Goal: Information Seeking & Learning: Learn about a topic

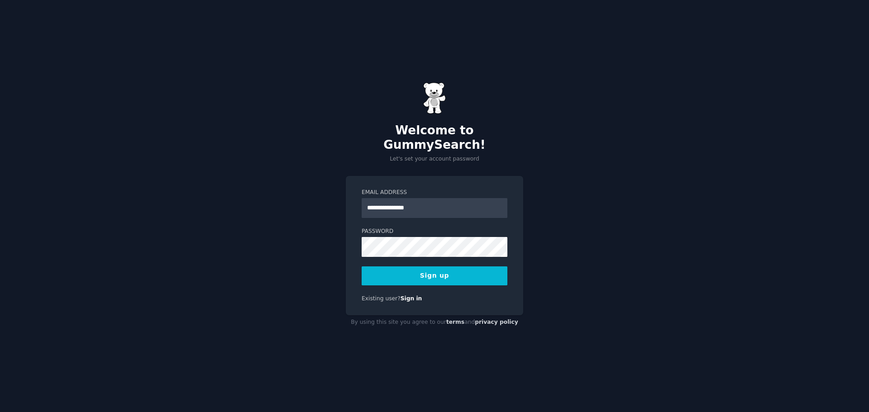
type input "**********"
click at [438, 267] on button "Sign up" at bounding box center [435, 276] width 146 height 19
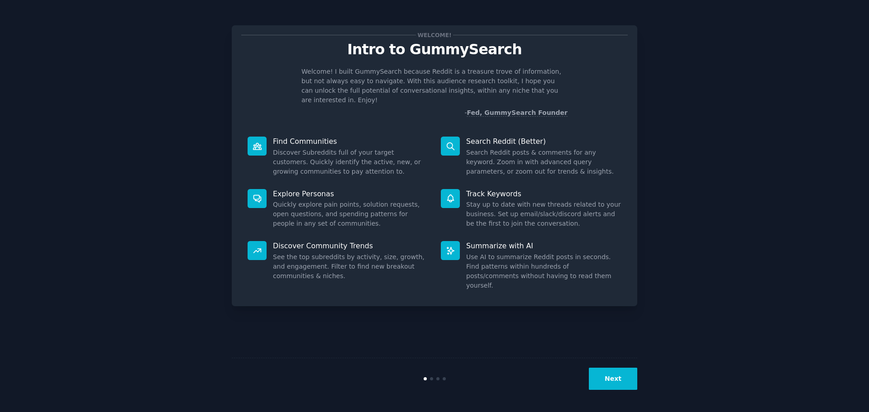
click at [618, 377] on button "Next" at bounding box center [613, 379] width 48 height 22
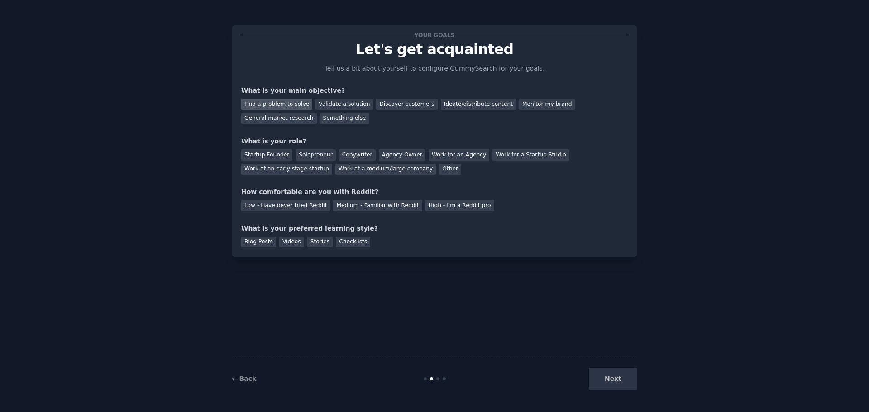
click at [297, 105] on div "Find a problem to solve" at bounding box center [276, 104] width 71 height 11
click at [317, 113] on div "General market research" at bounding box center [279, 118] width 76 height 11
click at [281, 101] on div "Find a problem to solve" at bounding box center [276, 104] width 71 height 11
click at [315, 151] on div "Solopreneur" at bounding box center [316, 154] width 40 height 11
click at [382, 203] on div "Medium - Familiar with Reddit" at bounding box center [377, 205] width 89 height 11
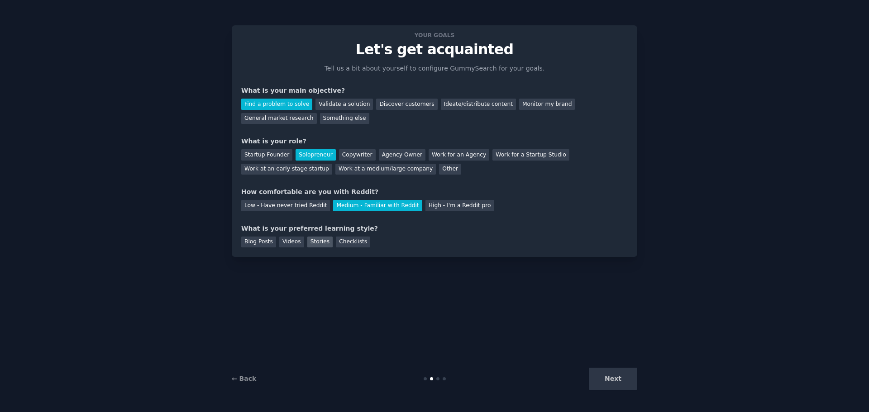
click at [324, 243] on div "Stories" at bounding box center [319, 242] width 25 height 11
click at [635, 376] on button "Next" at bounding box center [613, 379] width 48 height 22
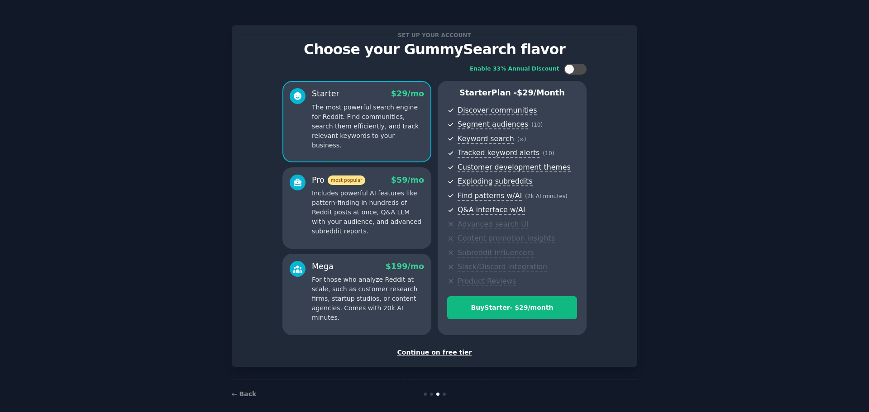
click at [454, 351] on div "Continue on free tier" at bounding box center [434, 353] width 387 height 10
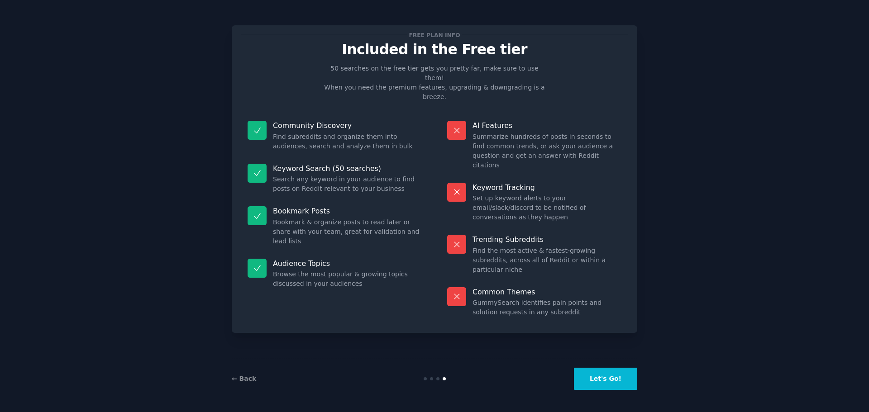
click at [610, 378] on button "Let's Go!" at bounding box center [605, 379] width 63 height 22
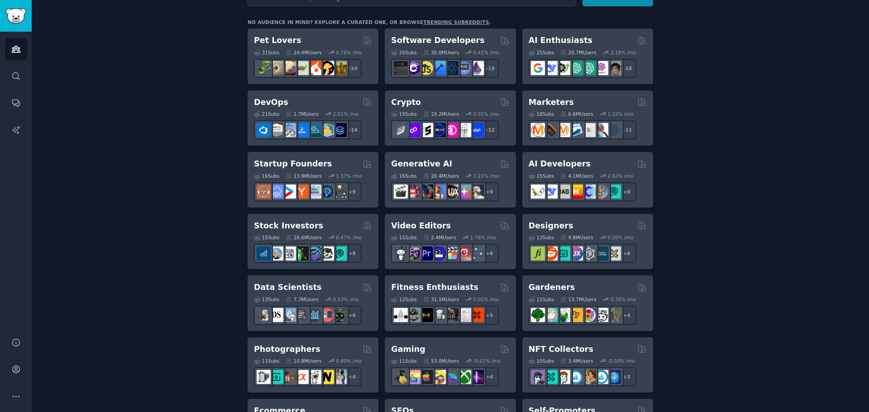
scroll to position [134, 0]
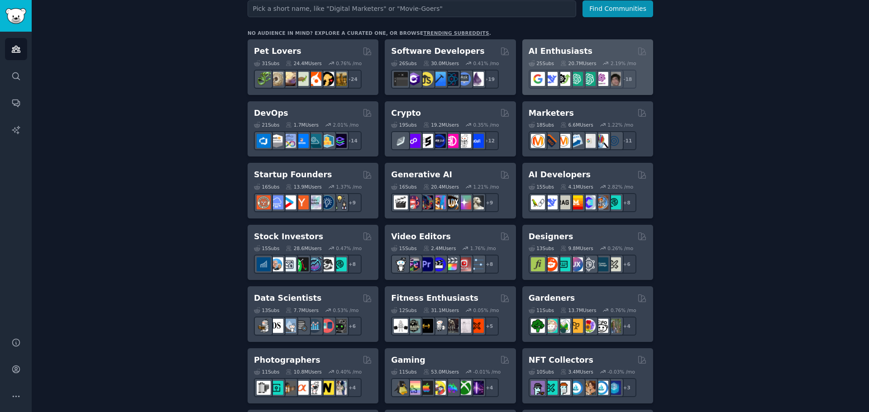
click at [560, 48] on h2 "AI Enthusiasts" at bounding box center [561, 51] width 64 height 11
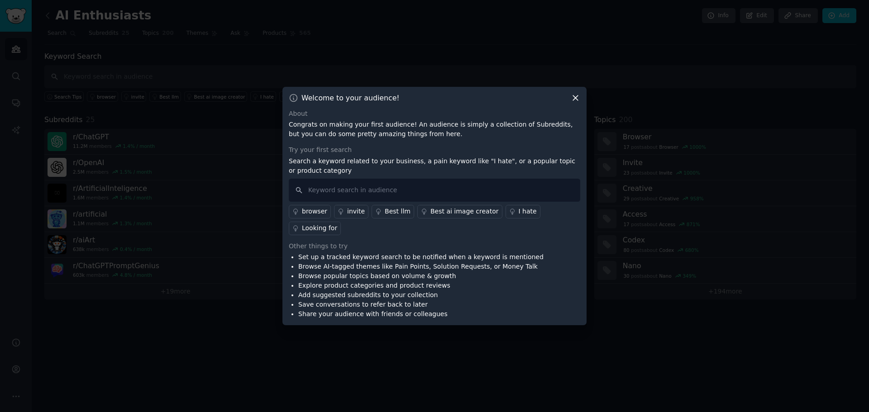
click at [445, 216] on div "Best ai image creator" at bounding box center [465, 212] width 68 height 10
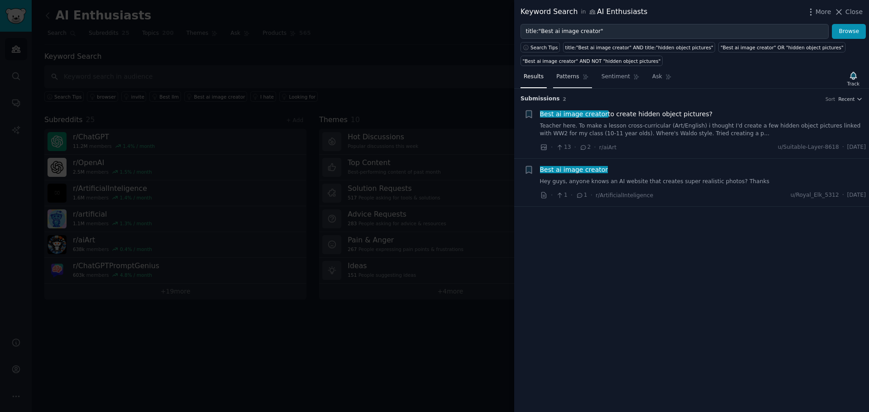
click at [572, 78] on span "Patterns" at bounding box center [567, 77] width 23 height 8
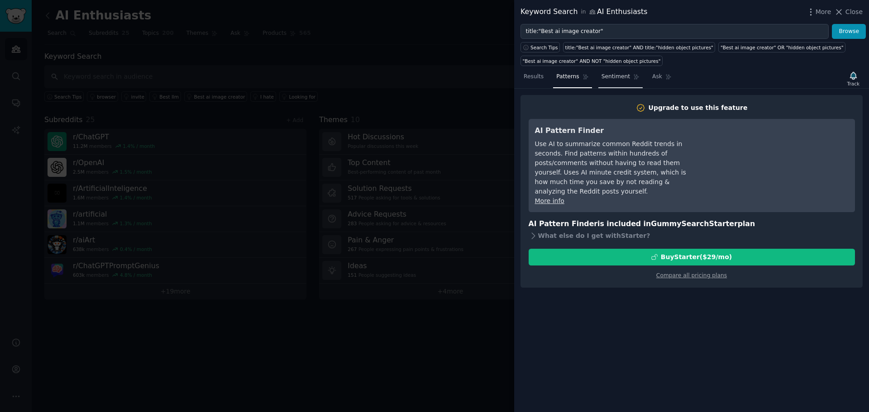
click at [602, 78] on span "Sentiment" at bounding box center [616, 77] width 29 height 8
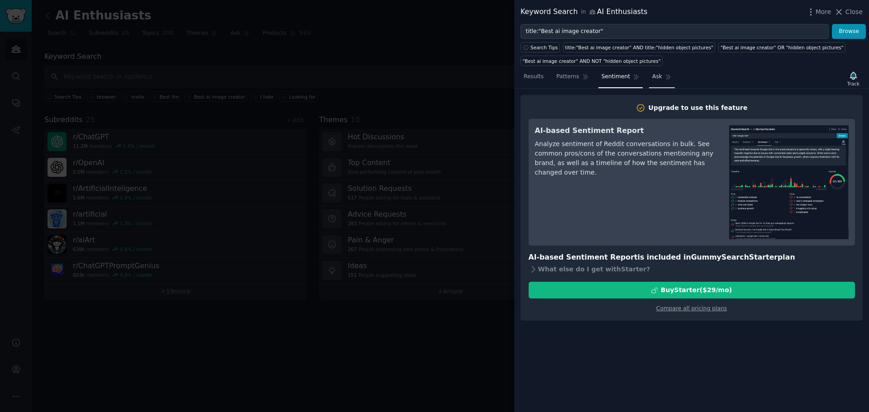
click at [652, 75] on span "Ask" at bounding box center [657, 77] width 10 height 8
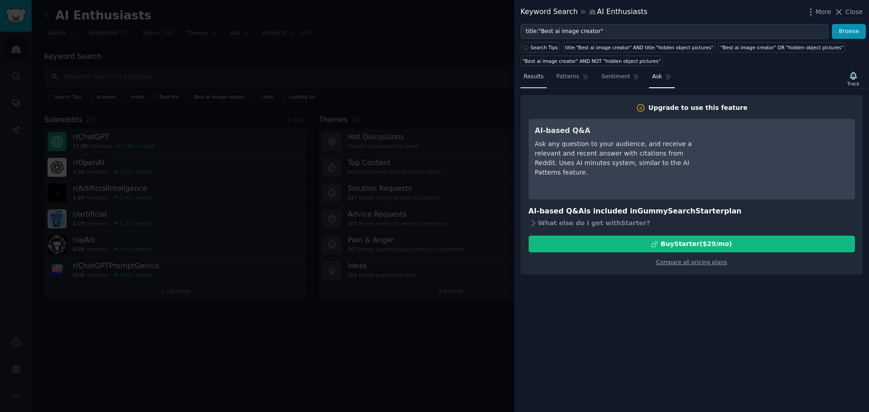
click at [539, 78] on span "Results" at bounding box center [534, 77] width 20 height 8
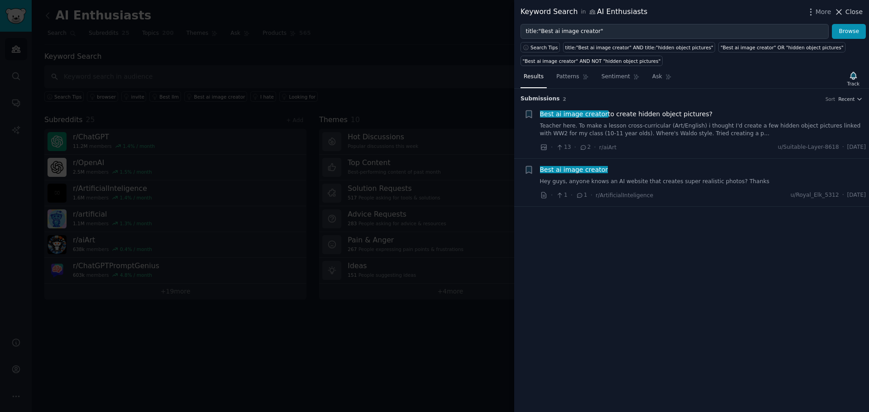
click at [860, 14] on span "Close" at bounding box center [854, 12] width 17 height 10
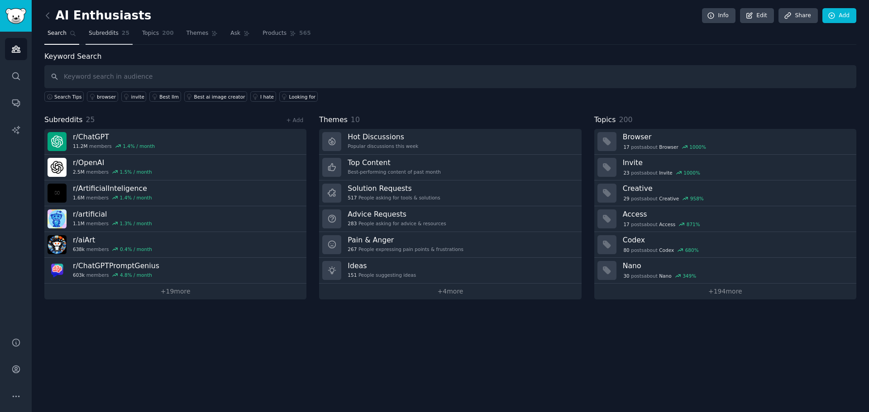
click at [115, 38] on link "Subreddits 25" at bounding box center [109, 35] width 47 height 19
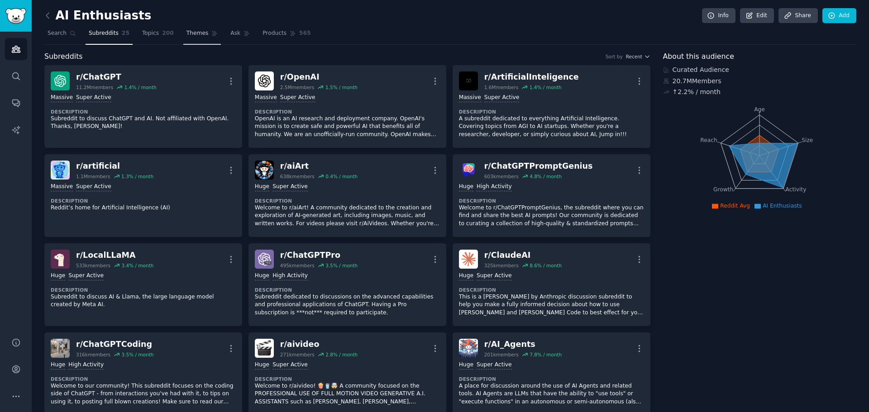
click at [187, 33] on span "Themes" at bounding box center [198, 33] width 22 height 8
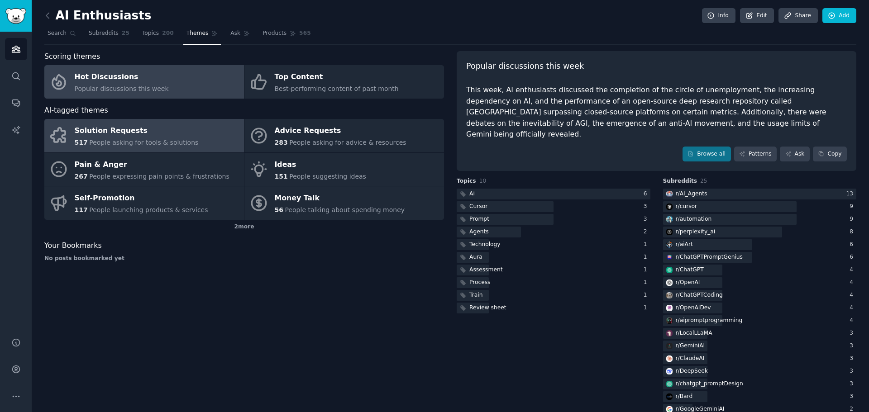
click at [159, 132] on div "Solution Requests" at bounding box center [137, 131] width 124 height 14
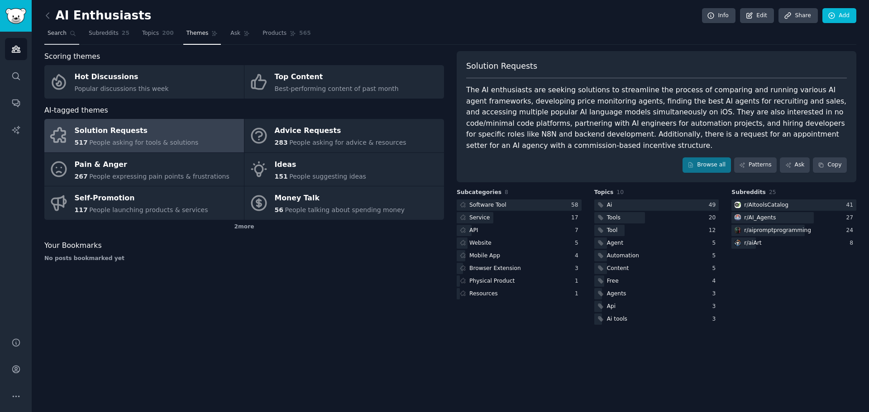
click at [56, 27] on link "Search" at bounding box center [61, 35] width 35 height 19
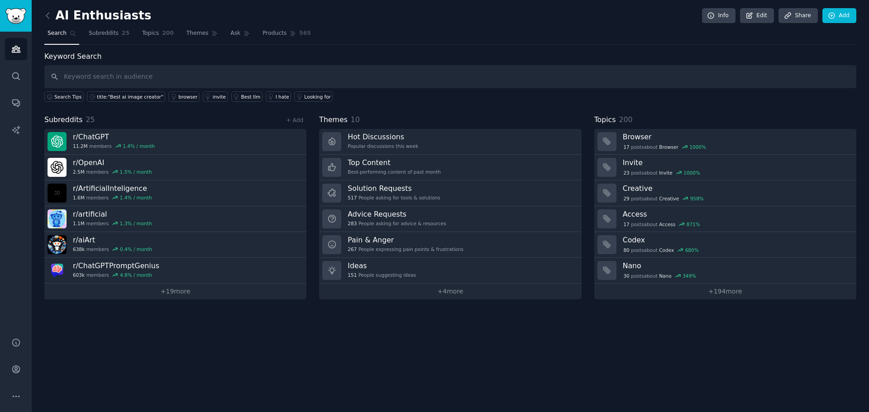
click at [110, 75] on input "text" at bounding box center [450, 76] width 812 height 23
type input "n8n vs make"
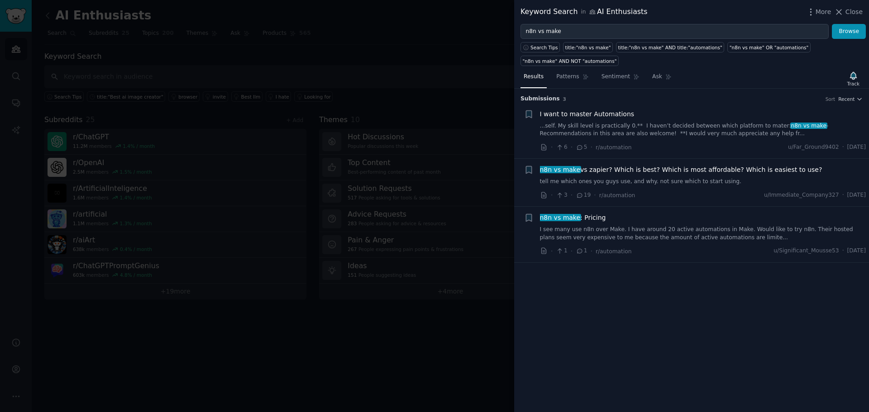
click at [609, 123] on link "...self. My skill level is practically 0.** I haven’t decided between which pla…" at bounding box center [703, 130] width 326 height 16
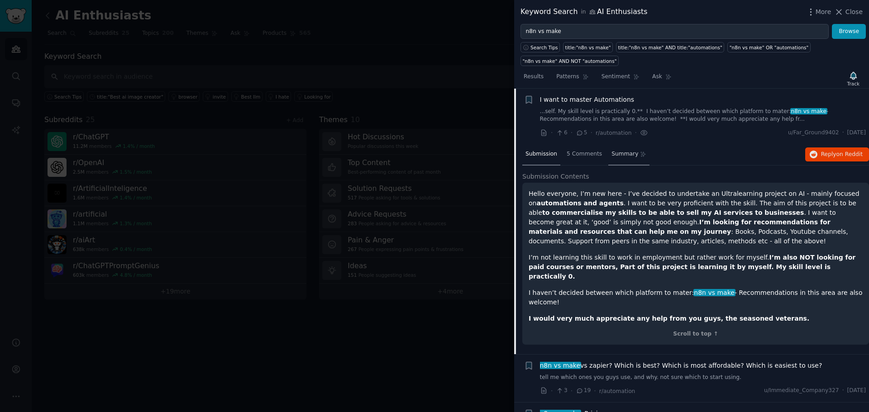
scroll to position [42, 0]
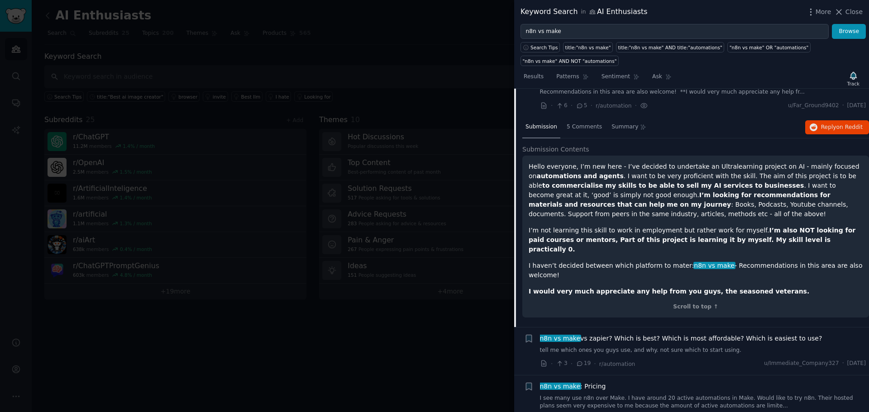
click at [681, 334] on span "n8n vs make vs zapier? Which is best? Which is most affordable? Which is easies…" at bounding box center [681, 339] width 282 height 10
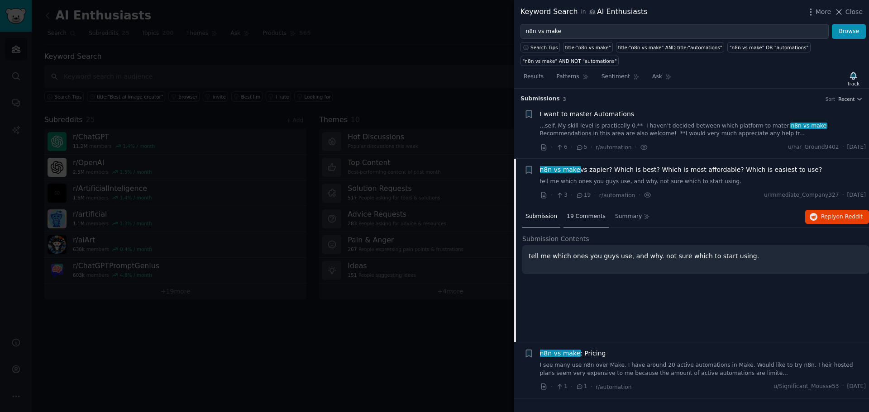
click at [591, 213] on span "19 Comments" at bounding box center [586, 217] width 39 height 8
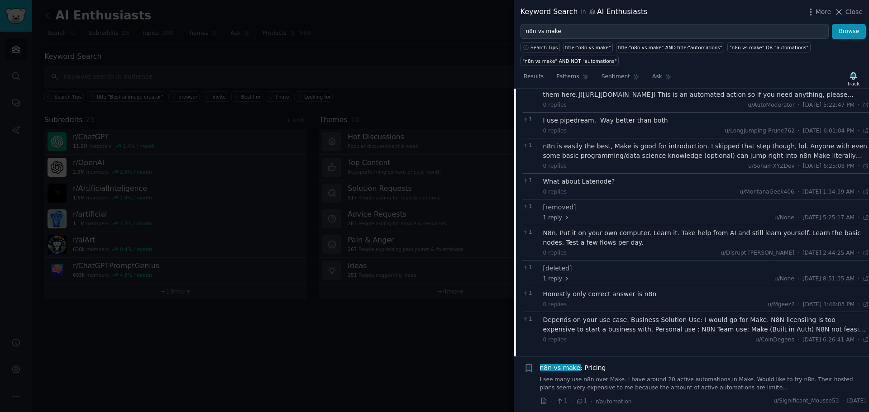
scroll to position [230, 0]
click at [777, 382] on link "I see many use n8n over Make. I have around 20 active automations in Make. Woul…" at bounding box center [703, 383] width 326 height 16
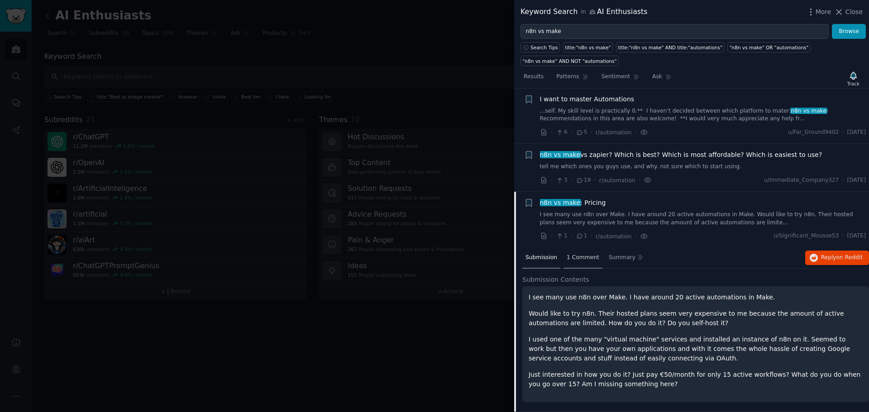
click at [567, 256] on span "1 Comment" at bounding box center [583, 258] width 33 height 8
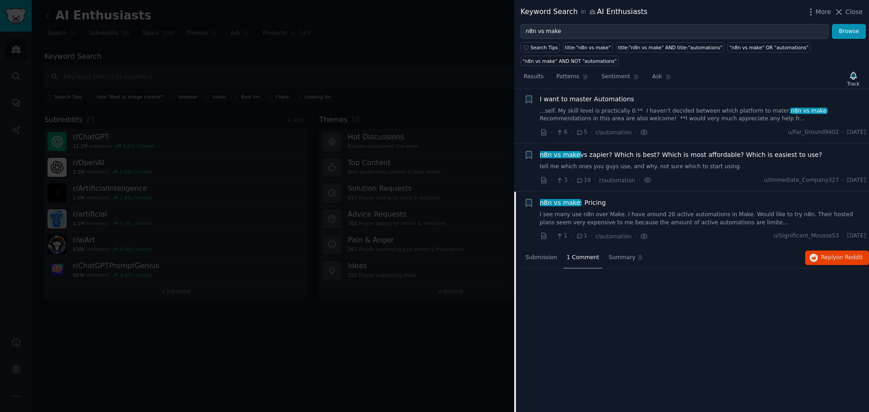
scroll to position [0, 0]
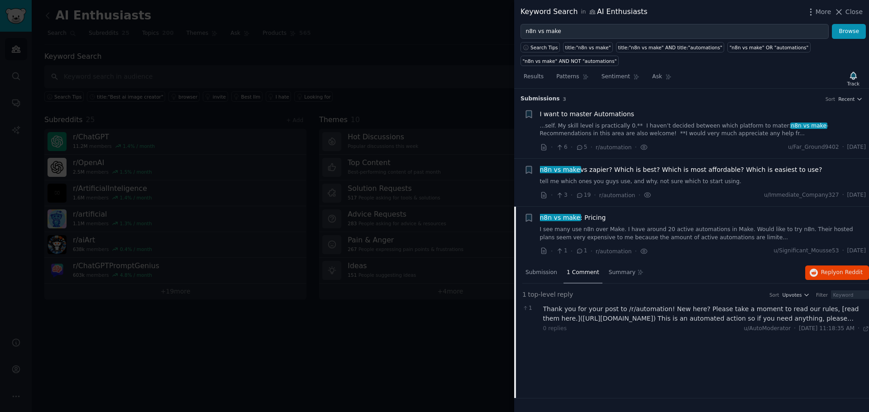
click at [544, 299] on span "top-level" at bounding box center [542, 295] width 28 height 10
click at [404, 352] on div at bounding box center [434, 206] width 869 height 412
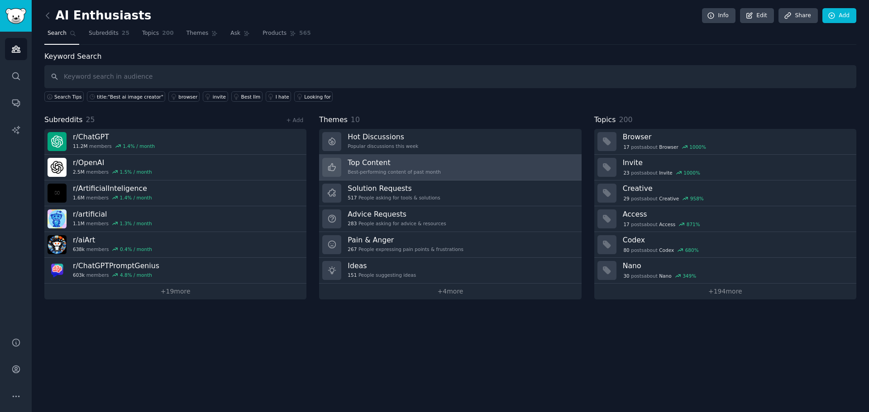
click at [469, 167] on link "Top Content Best-performing content of past month" at bounding box center [450, 168] width 262 height 26
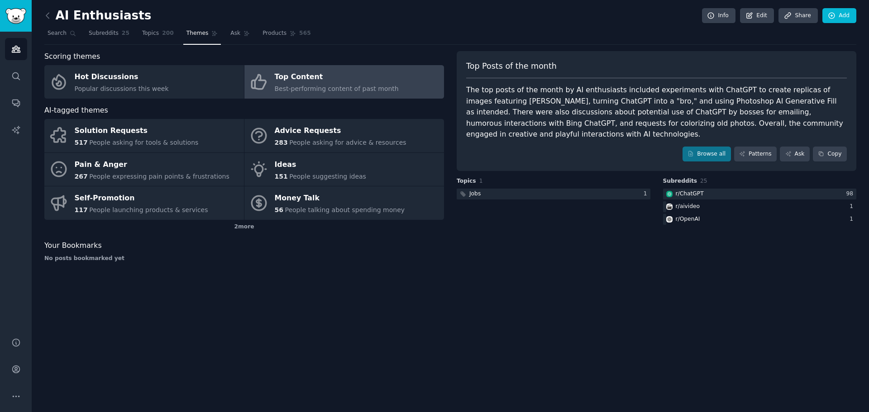
click at [569, 96] on div "The top posts of the month by AI enthusiasts included experiments with ChatGPT …" at bounding box center [656, 113] width 381 height 56
click at [703, 153] on link "Browse all" at bounding box center [707, 154] width 48 height 15
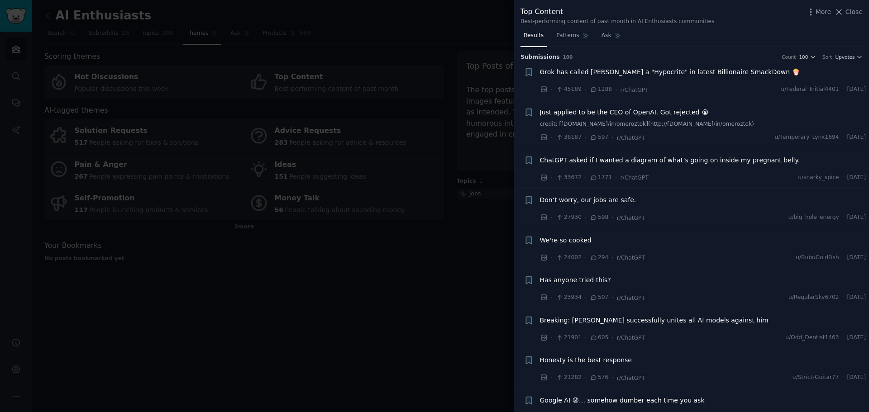
click at [693, 161] on span "ChatGPT asked if I wanted a diagram of what’s going on inside my pregnant belly." at bounding box center [670, 161] width 260 height 10
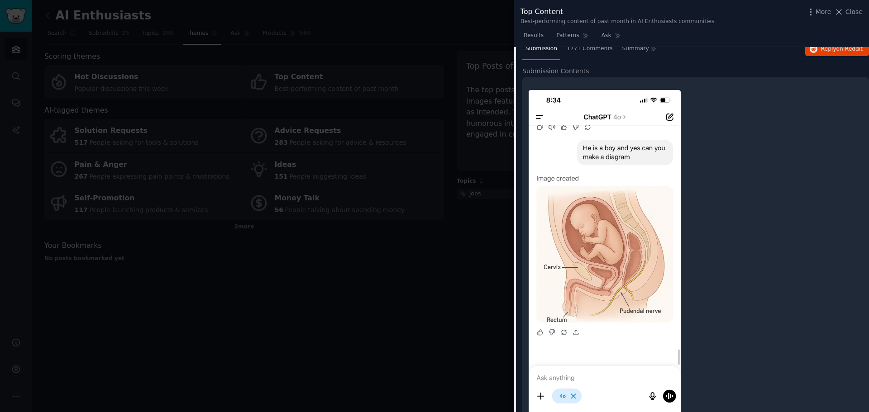
scroll to position [193, 0]
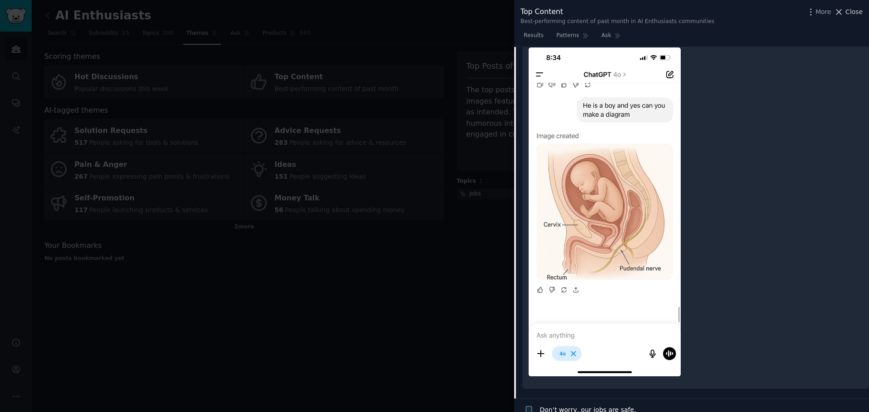
click at [853, 9] on span "Close" at bounding box center [854, 12] width 17 height 10
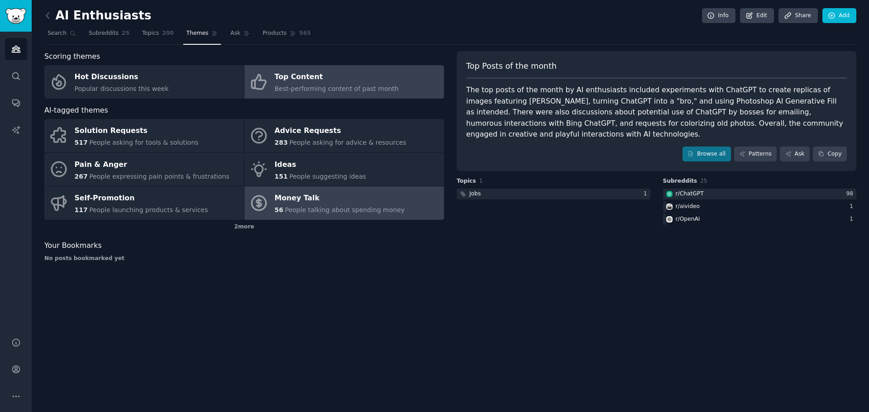
click at [425, 200] on link "Money Talk 56 People talking about spending money" at bounding box center [344, 203] width 200 height 33
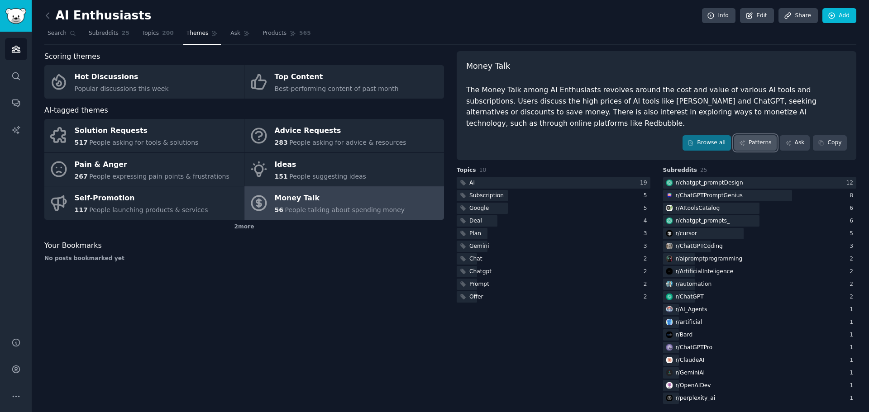
click at [750, 135] on link "Patterns" at bounding box center [755, 142] width 43 height 15
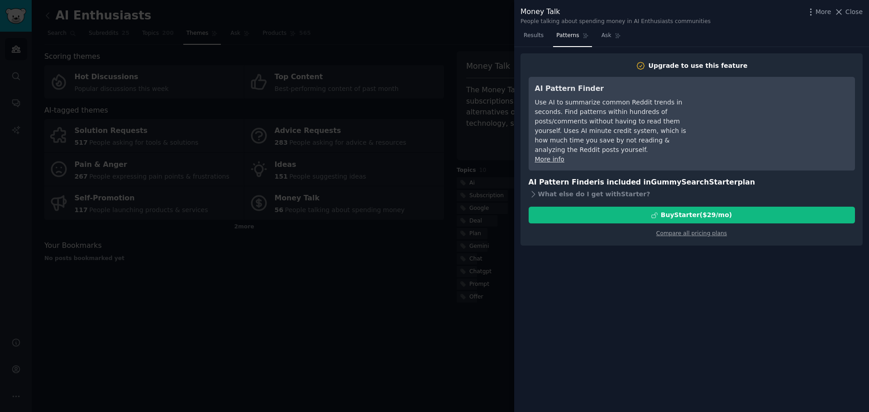
click at [358, 309] on div at bounding box center [434, 206] width 869 height 412
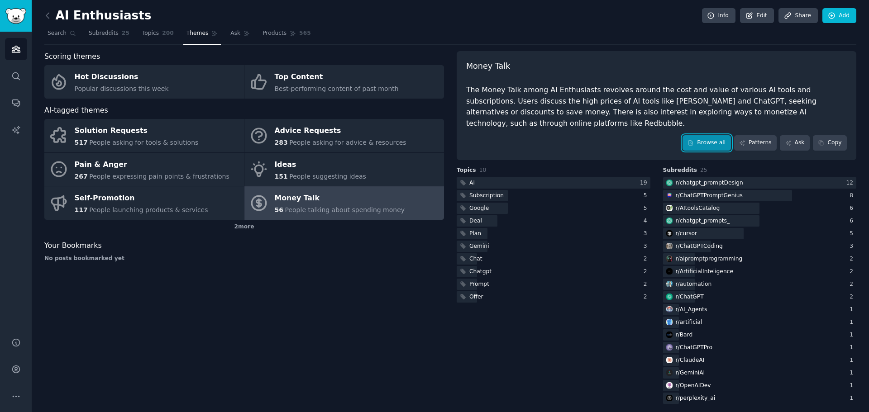
click at [710, 139] on link "Browse all" at bounding box center [707, 142] width 48 height 15
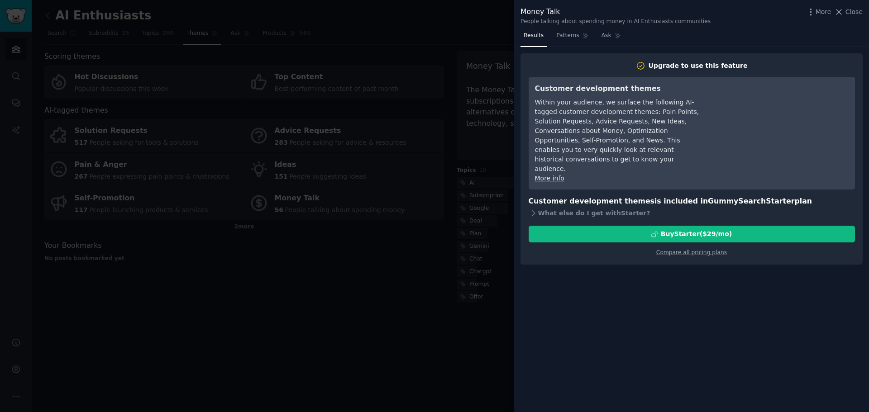
click at [397, 277] on div at bounding box center [434, 206] width 869 height 412
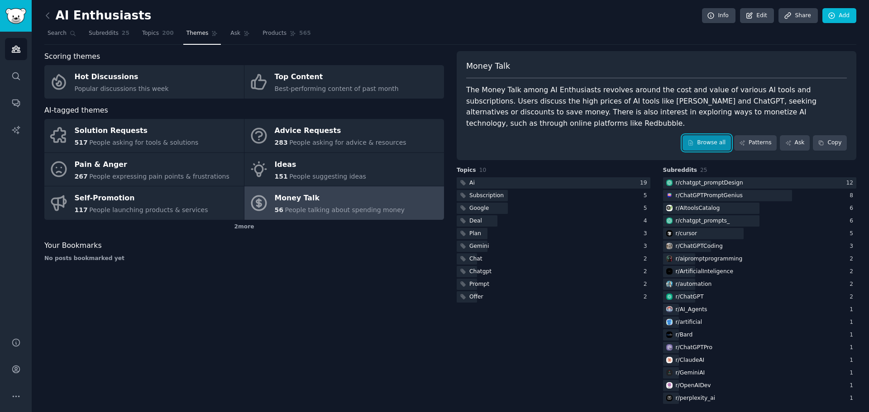
click at [715, 135] on link "Browse all" at bounding box center [707, 142] width 48 height 15
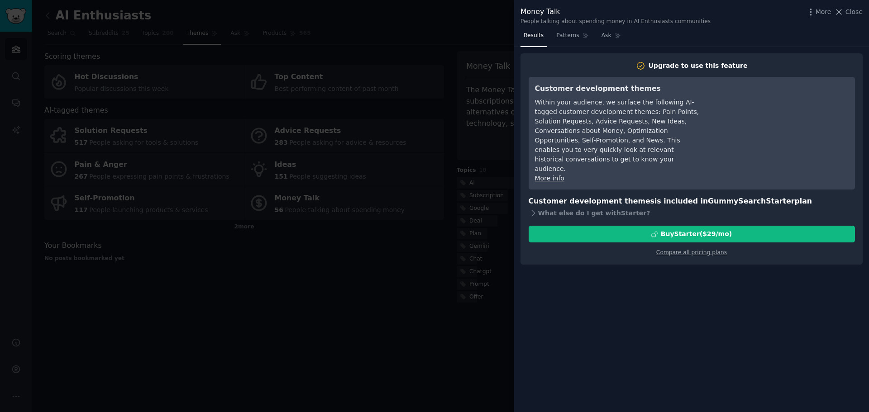
click at [452, 253] on div at bounding box center [434, 206] width 869 height 412
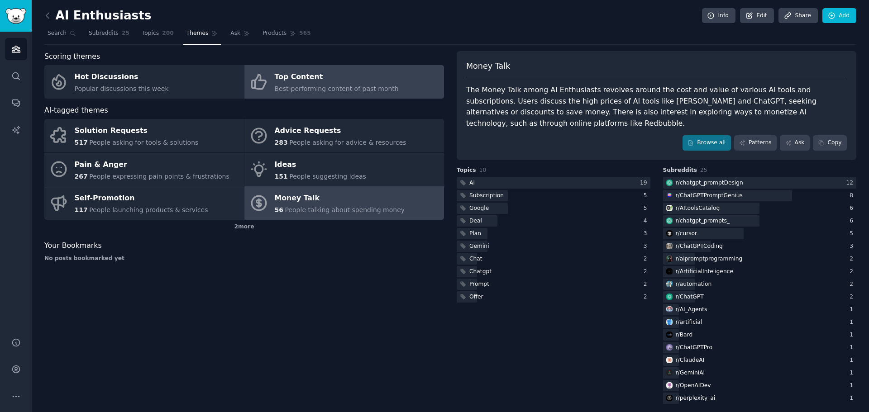
click at [357, 91] on span "Best-performing content of past month" at bounding box center [337, 88] width 124 height 7
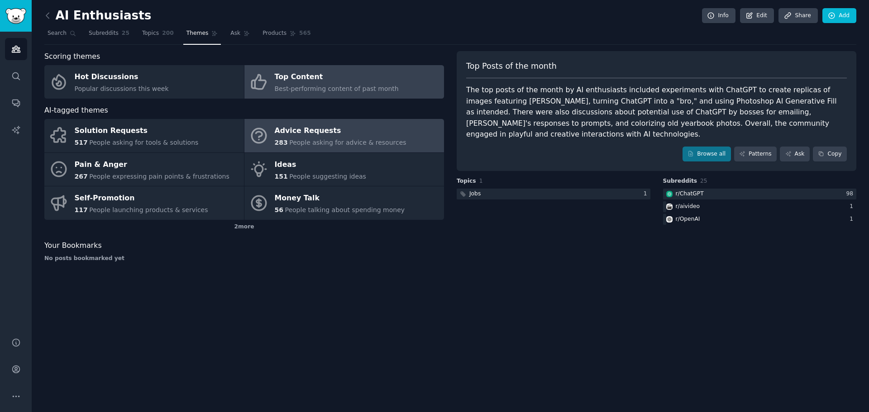
click at [364, 128] on div "Advice Requests" at bounding box center [341, 131] width 132 height 14
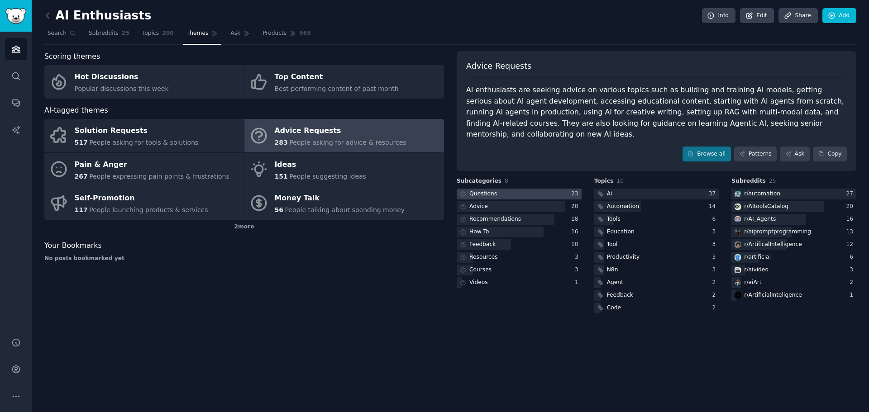
click at [477, 190] on div "Questions" at bounding box center [483, 194] width 28 height 8
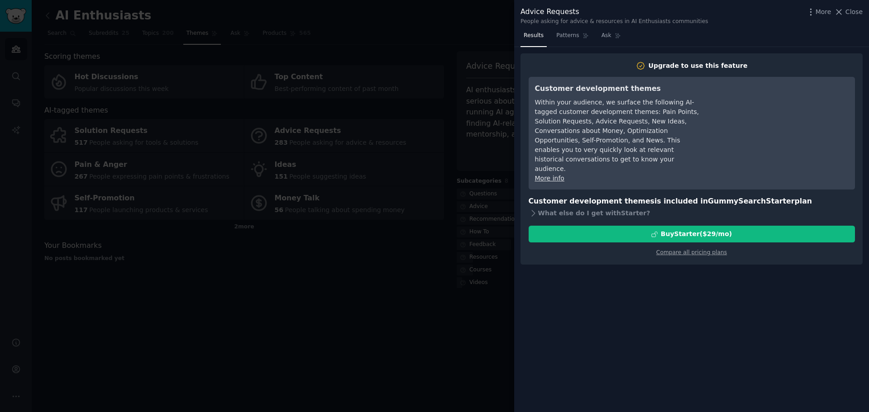
click at [397, 269] on div at bounding box center [434, 206] width 869 height 412
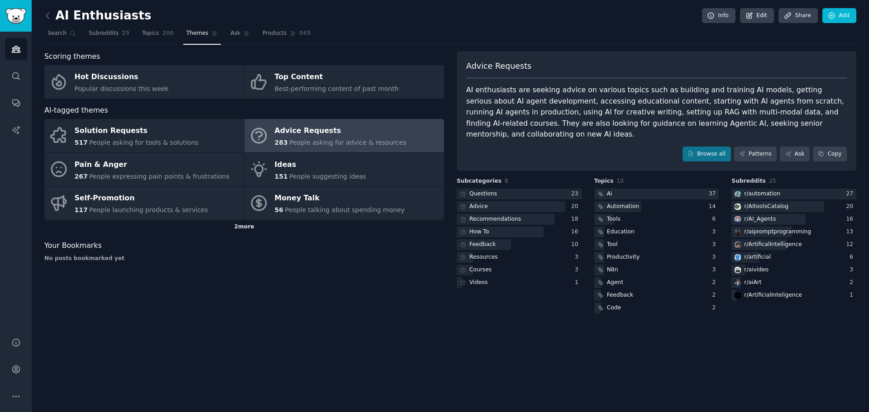
click at [239, 230] on div "2 more" at bounding box center [244, 227] width 400 height 14
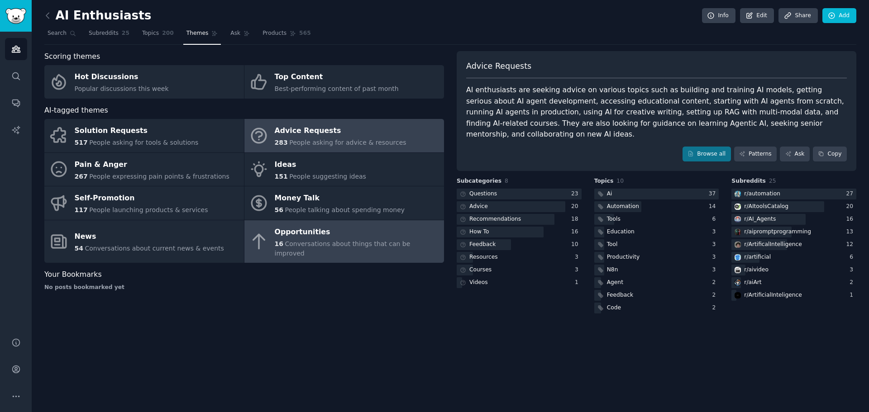
click at [356, 234] on div "Opportunities" at bounding box center [357, 232] width 165 height 14
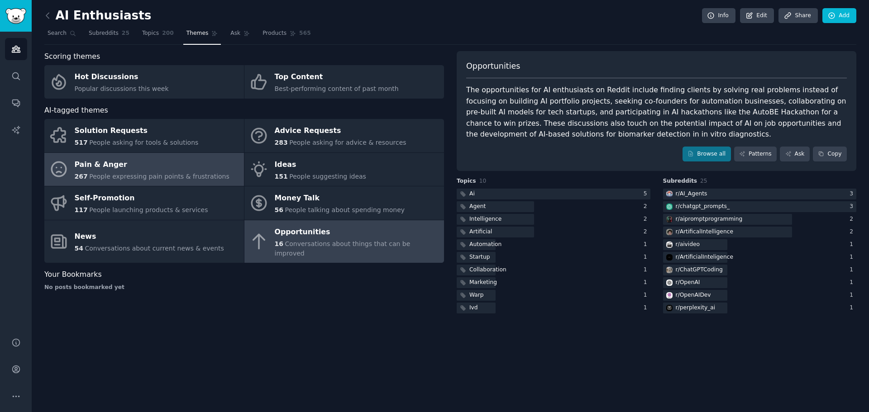
click at [173, 158] on div "Pain & Anger" at bounding box center [152, 165] width 155 height 14
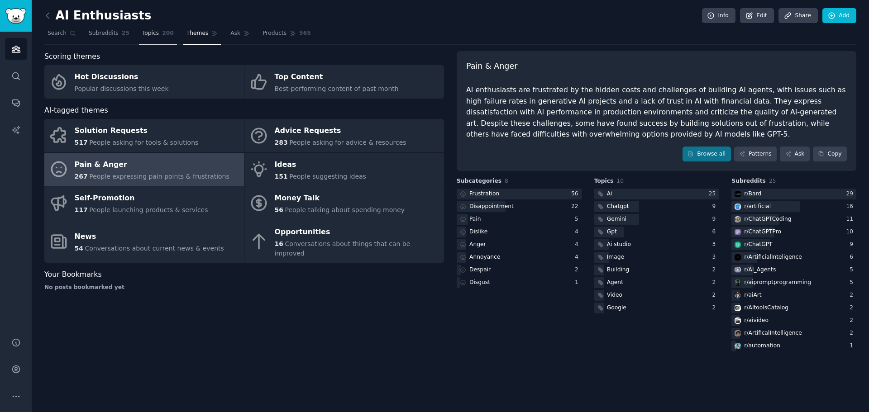
click at [150, 38] on link "Topics 200" at bounding box center [158, 35] width 38 height 19
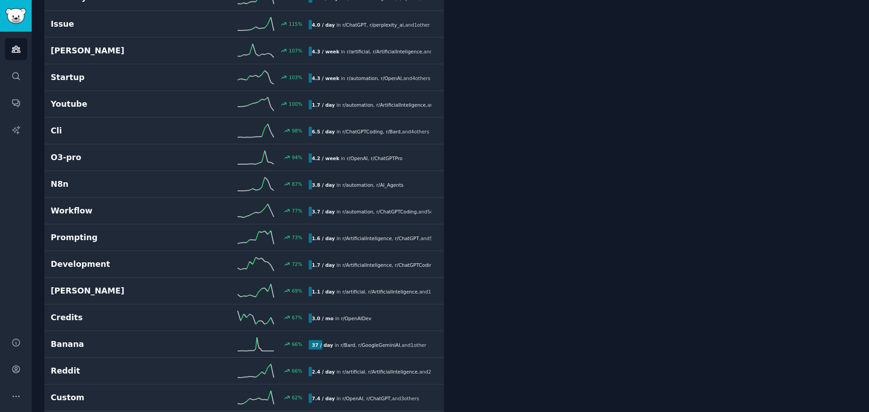
scroll to position [679, 0]
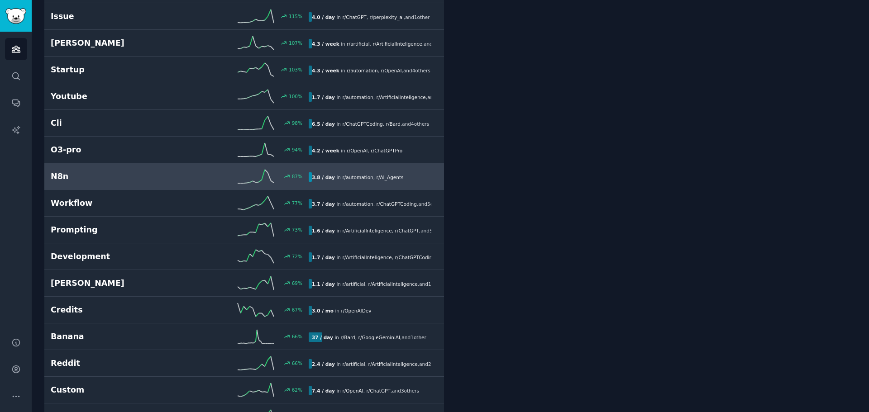
click at [62, 175] on h2 "N8n" at bounding box center [115, 176] width 129 height 11
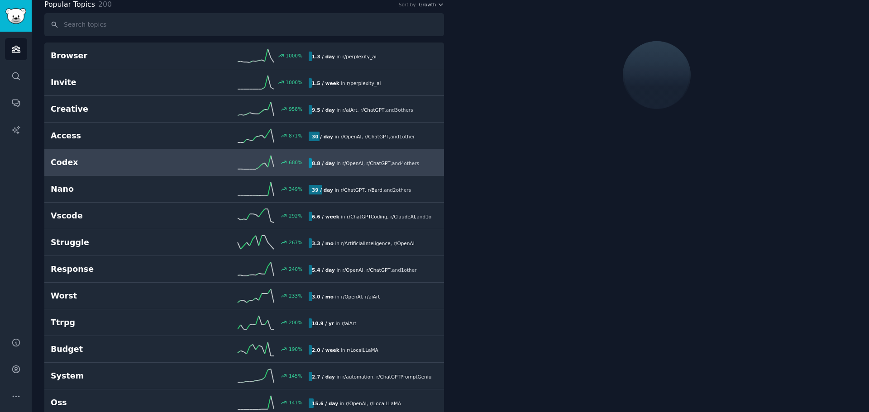
scroll to position [51, 0]
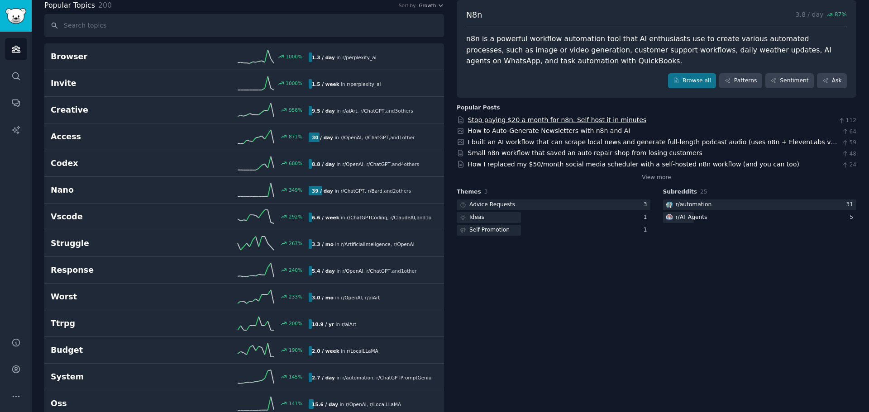
click at [590, 120] on link "Stop paying $20 a month for n8n. Self host it in minutes" at bounding box center [557, 119] width 179 height 7
click at [651, 139] on link "I built an AI workflow that can scrape local news and generate full-length podc…" at bounding box center [652, 147] width 369 height 17
click at [662, 174] on link "View more" at bounding box center [656, 178] width 29 height 8
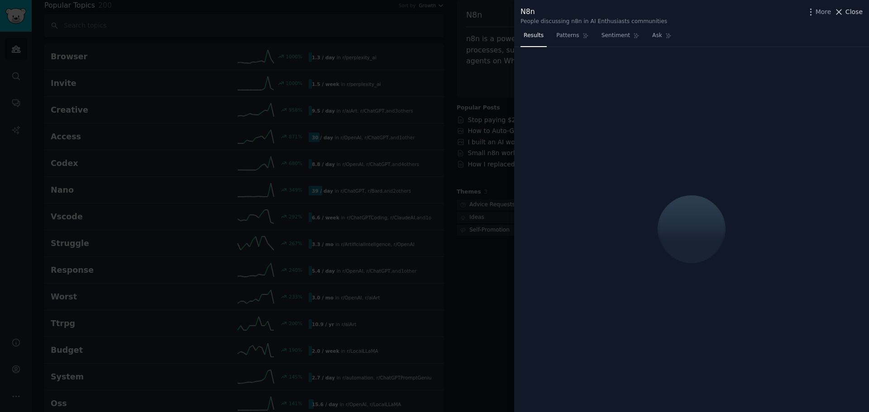
click at [851, 14] on span "Close" at bounding box center [854, 12] width 17 height 10
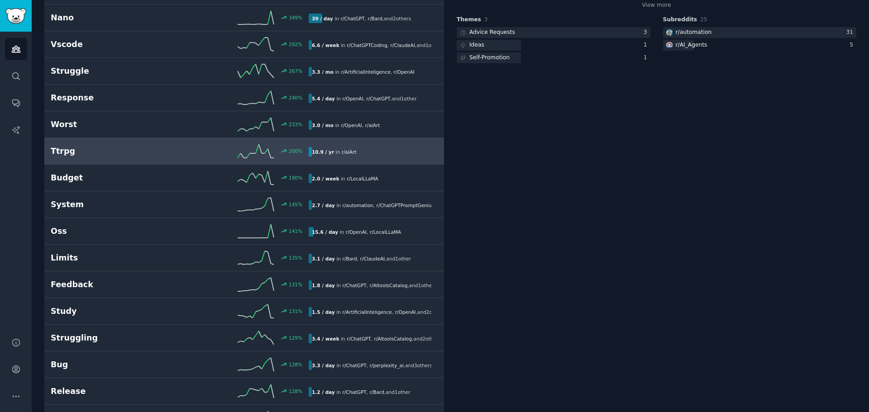
scroll to position [323, 0]
